Goal: Task Accomplishment & Management: Manage account settings

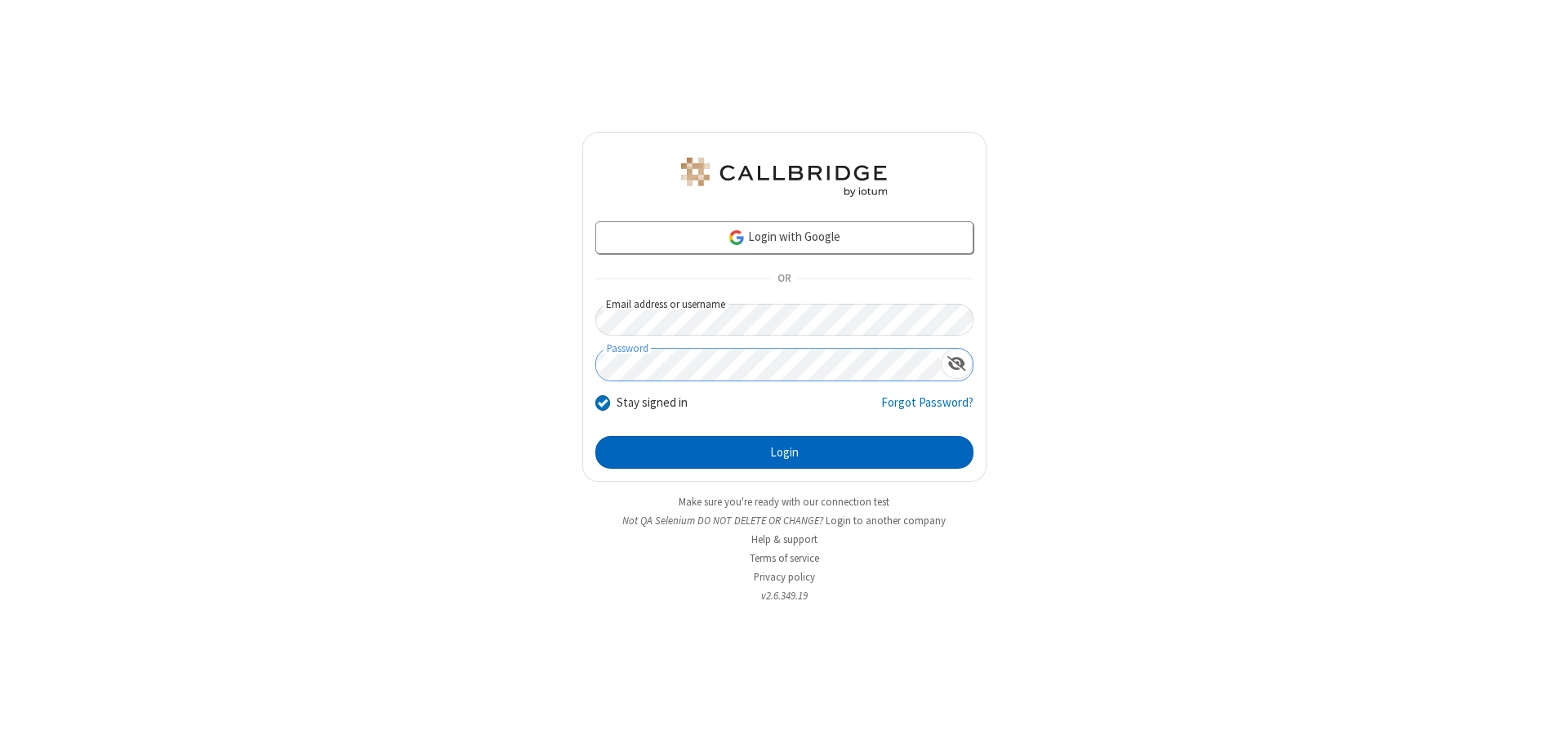
click at [784, 452] on button "Login" at bounding box center [784, 452] width 378 height 33
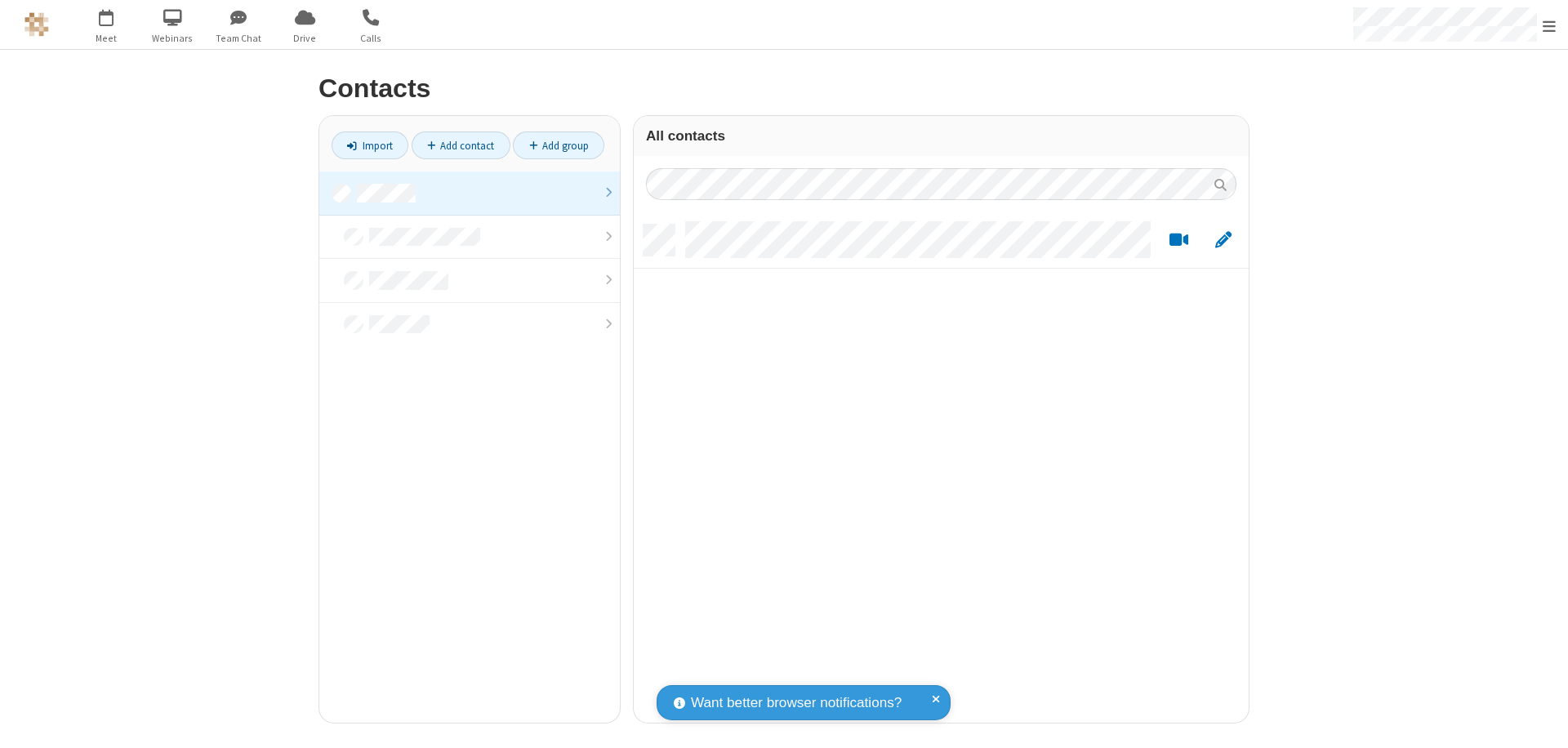
scroll to position [498, 603]
click at [470, 193] on link at bounding box center [469, 193] width 300 height 44
click at [460, 145] on link "Add contact" at bounding box center [460, 145] width 98 height 28
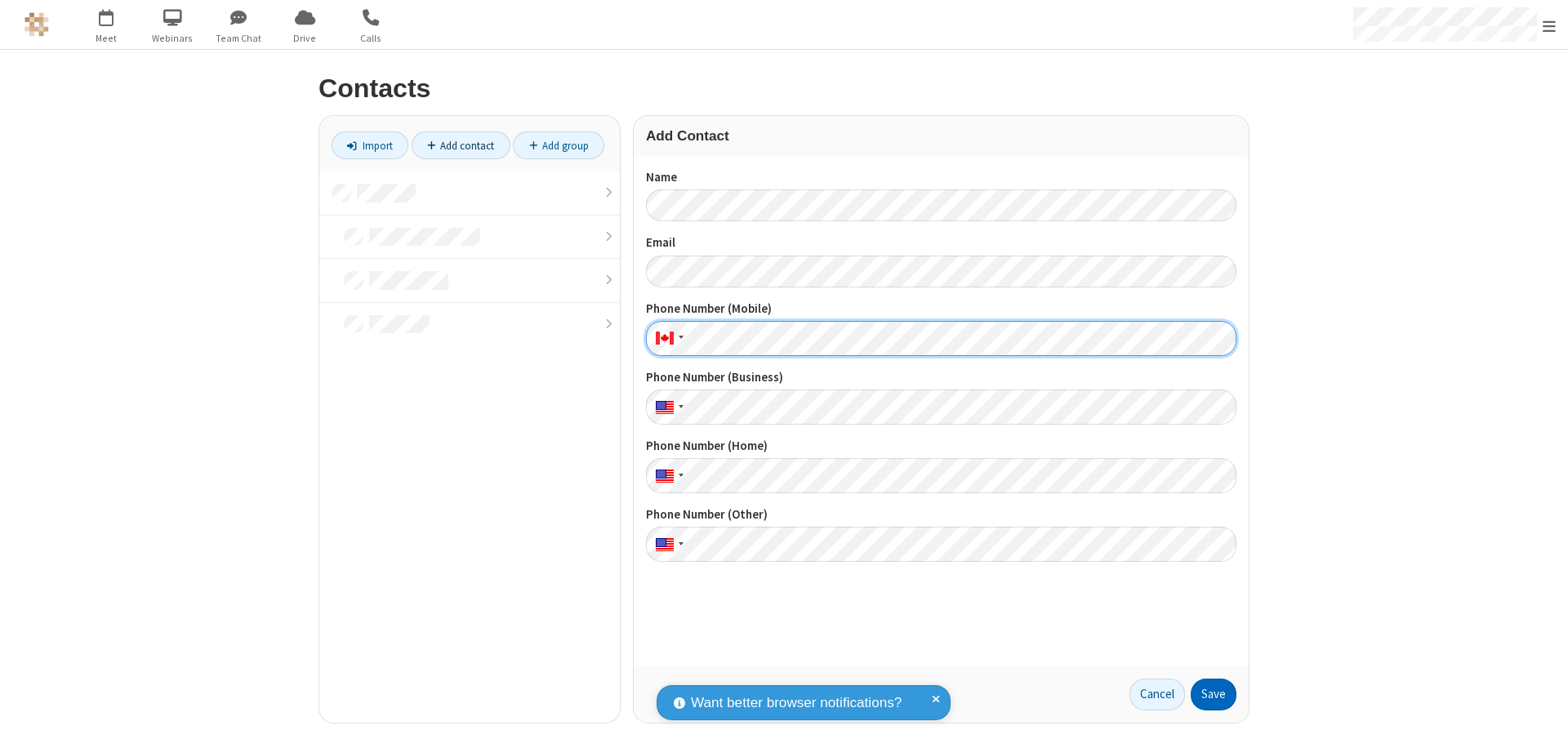
click at [1214, 694] on button "Save" at bounding box center [1214, 695] width 46 height 33
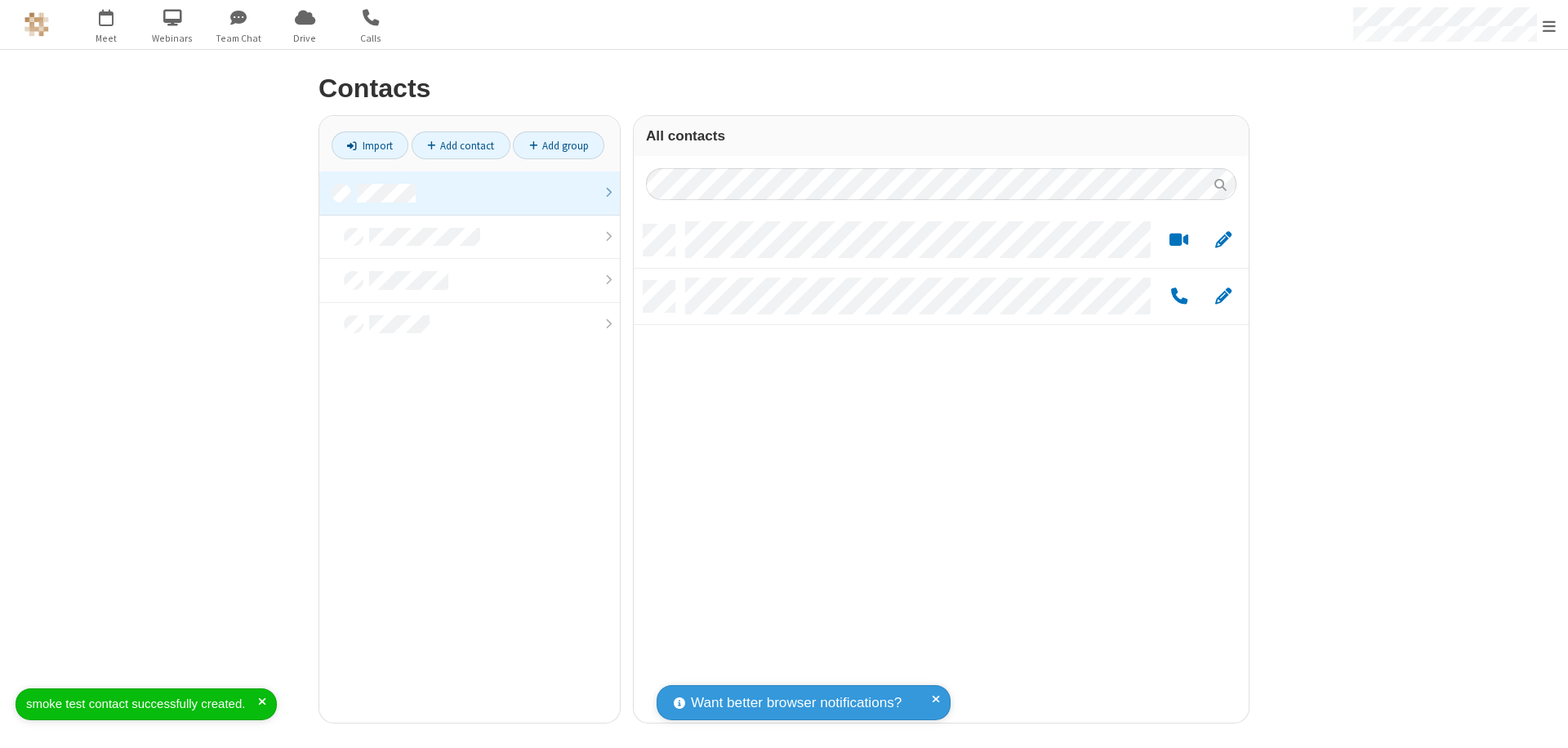
scroll to position [498, 603]
